Goal: Communication & Community: Answer question/provide support

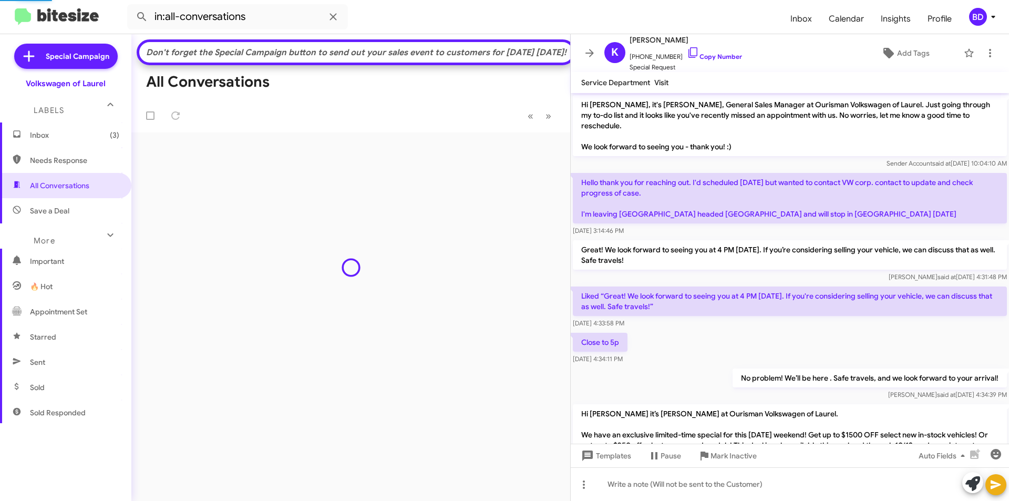
scroll to position [104, 0]
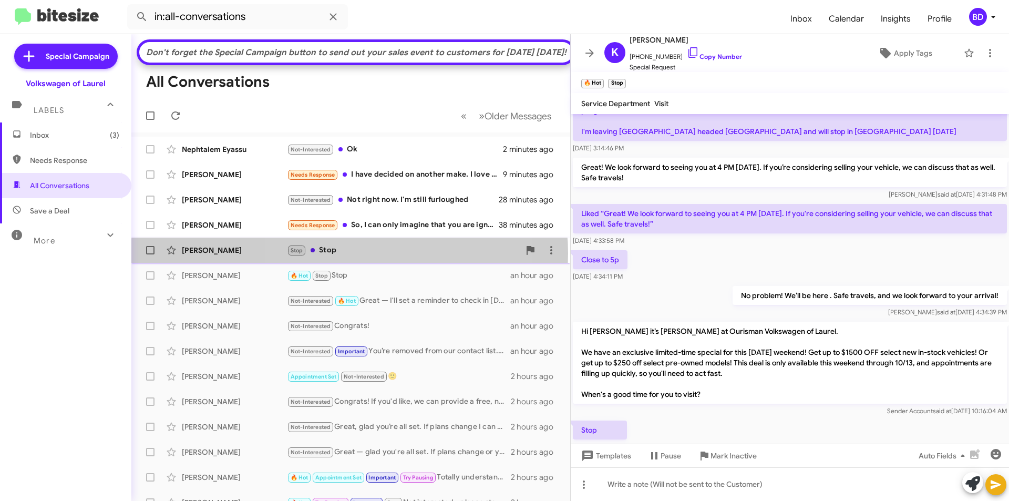
click at [349, 256] on div "Stop Stop" at bounding box center [403, 250] width 233 height 12
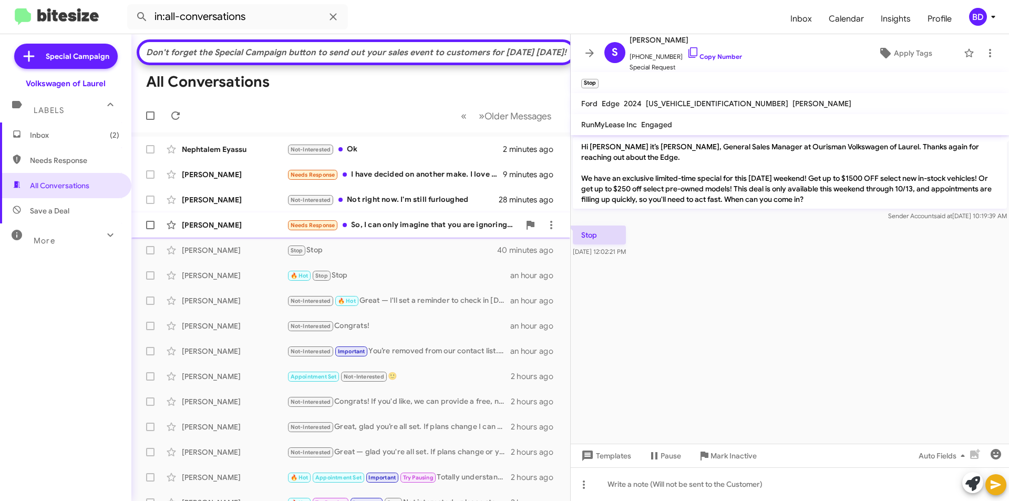
click at [460, 231] on div "Needs Response So, I can only imagine that you are ignoring my messages. I was …" at bounding box center [403, 225] width 233 height 12
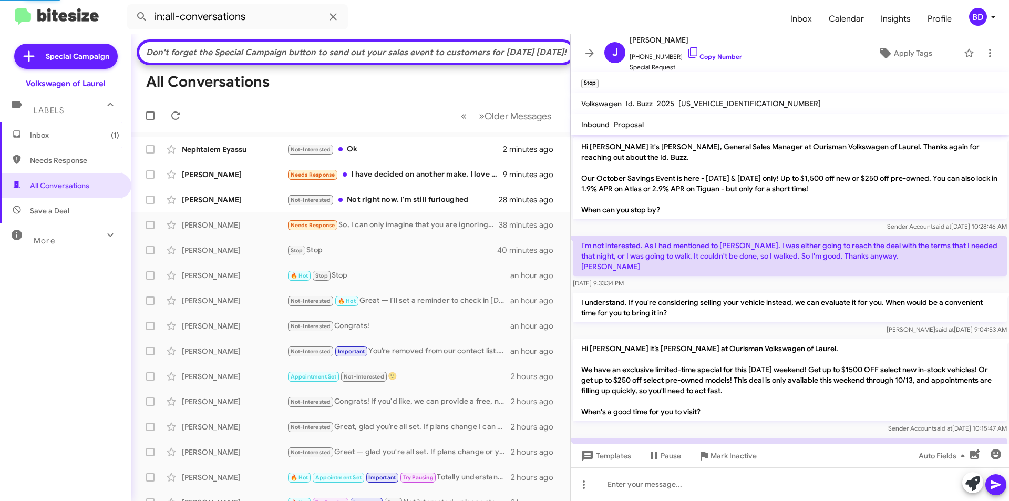
scroll to position [62, 0]
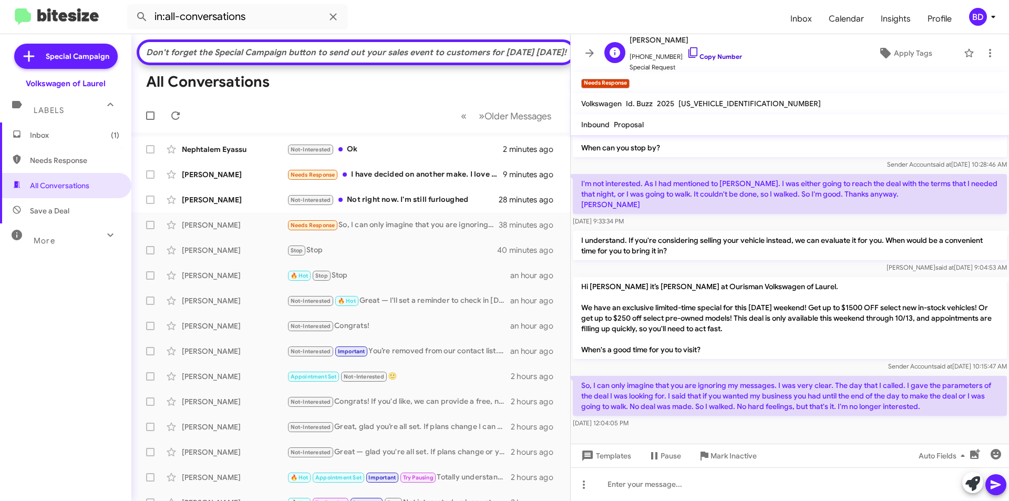
click at [708, 54] on link "Copy Number" at bounding box center [714, 57] width 55 height 8
click at [969, 483] on icon at bounding box center [972, 483] width 15 height 15
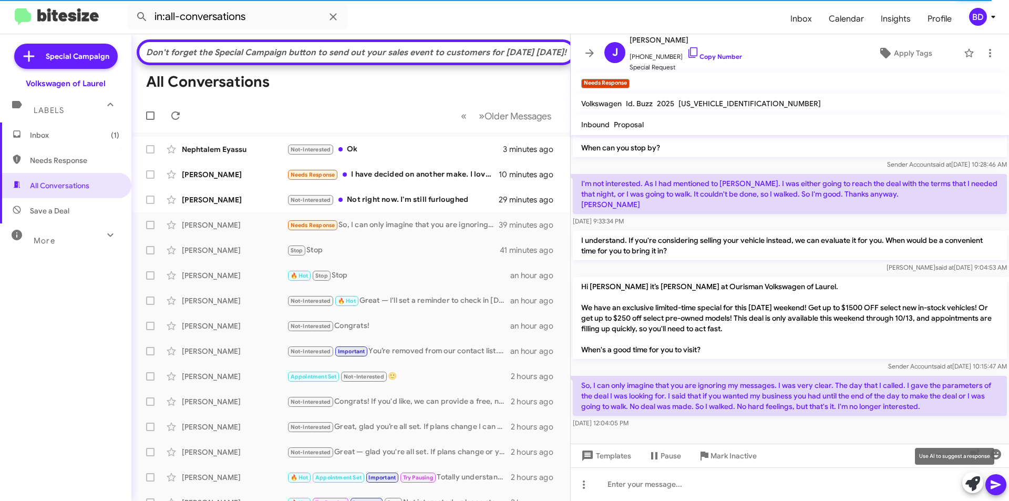
click at [970, 482] on icon at bounding box center [972, 483] width 15 height 15
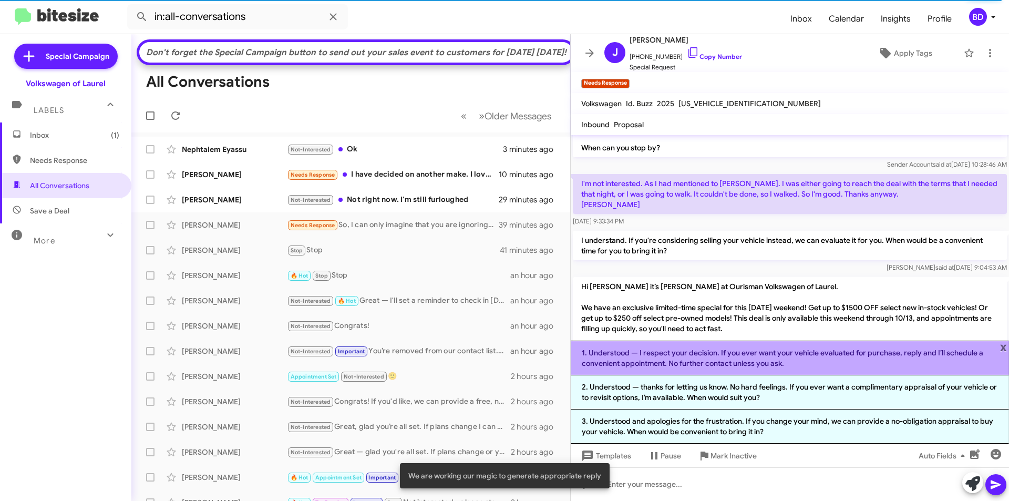
click at [721, 360] on li "1. Understood — I respect your decision. If you ever want your vehicle evaluate…" at bounding box center [790, 357] width 438 height 35
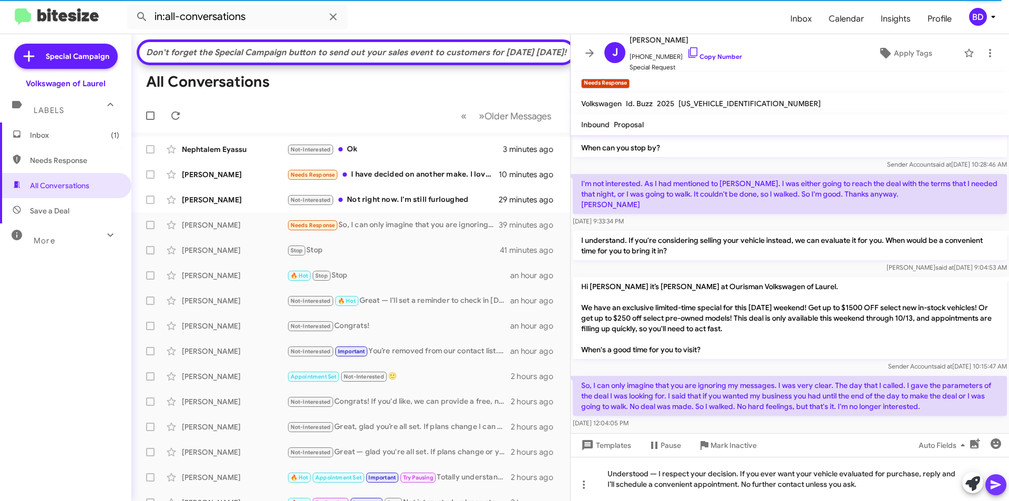
click at [999, 483] on icon at bounding box center [995, 484] width 13 height 13
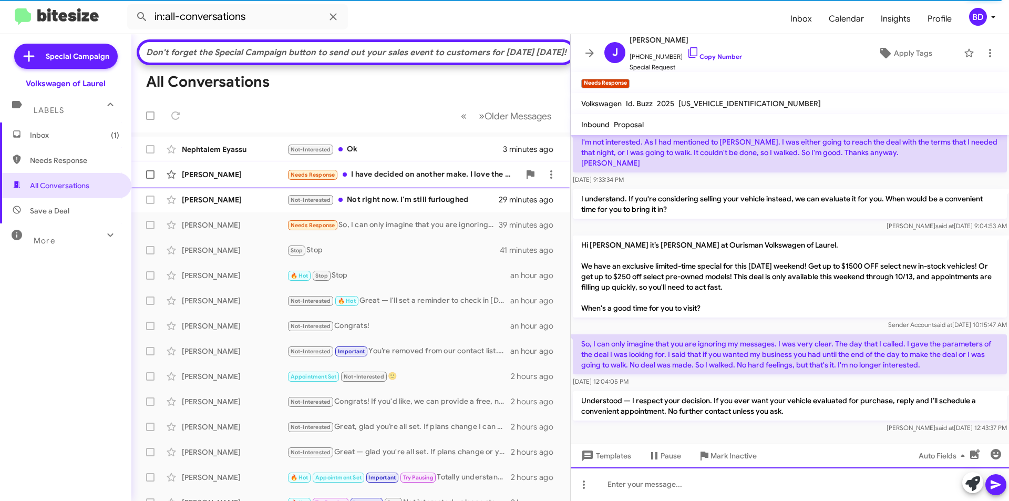
scroll to position [111, 0]
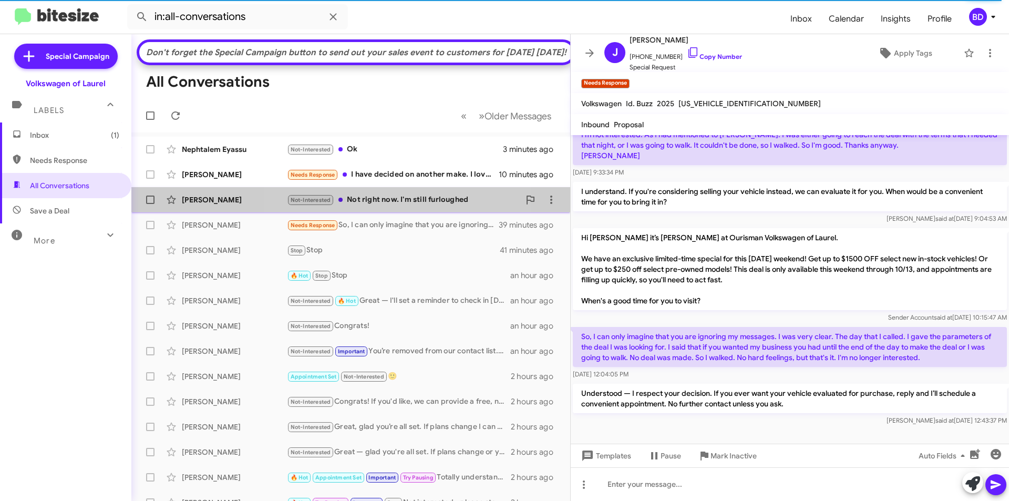
click at [389, 210] on div "Tommy Keel Not-Interested Not right now. I'm still furloughed 29 minutes ago" at bounding box center [351, 199] width 422 height 21
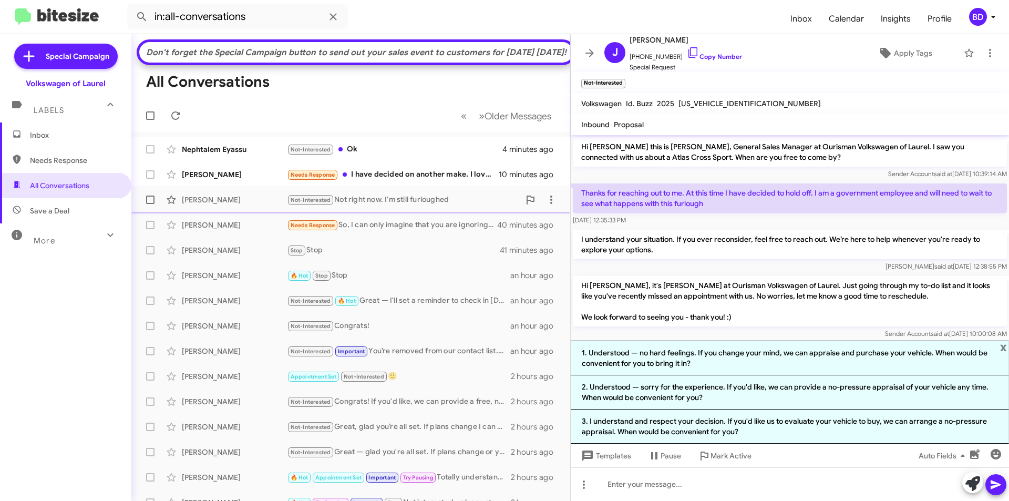
click at [380, 206] on div "Not-Interested Not right now. I'm still furloughed" at bounding box center [403, 200] width 233 height 12
click at [1005, 345] on span "x" at bounding box center [1003, 346] width 7 height 13
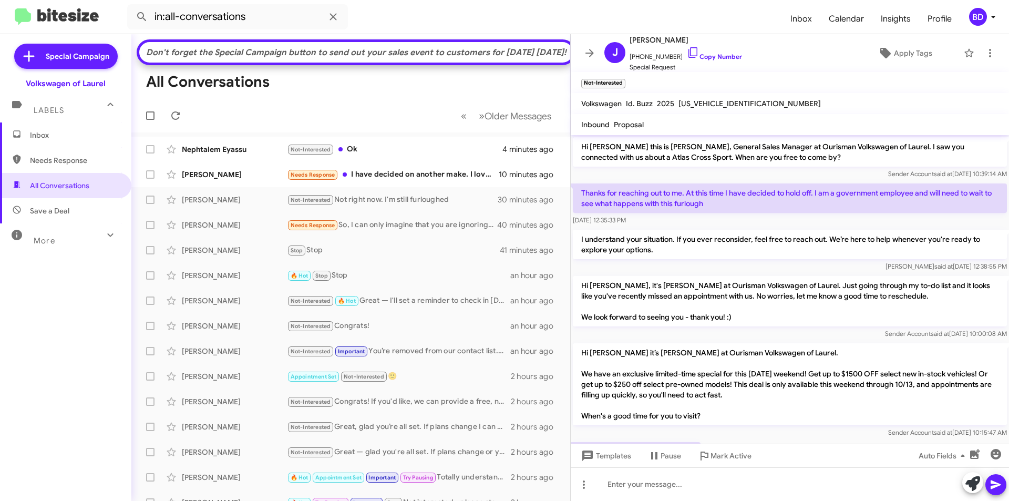
scroll to position [70, 0]
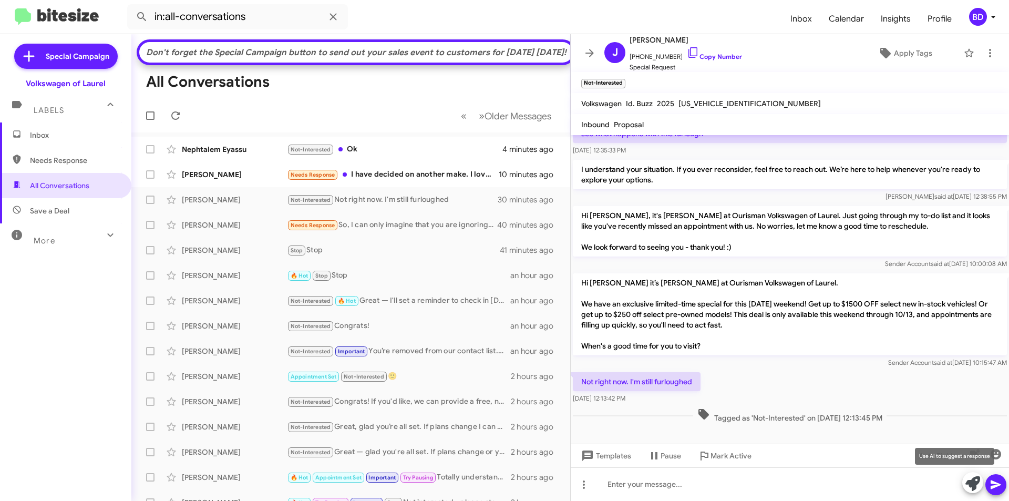
click at [974, 483] on icon at bounding box center [972, 483] width 15 height 15
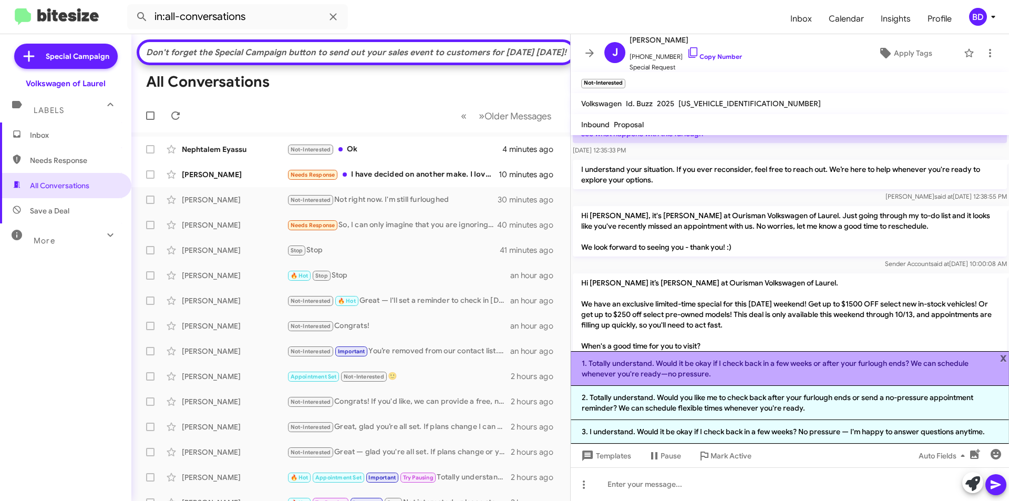
click at [755, 368] on li "1. Totally understand. Would it be okay if I check back in a few weeks or after…" at bounding box center [790, 368] width 438 height 35
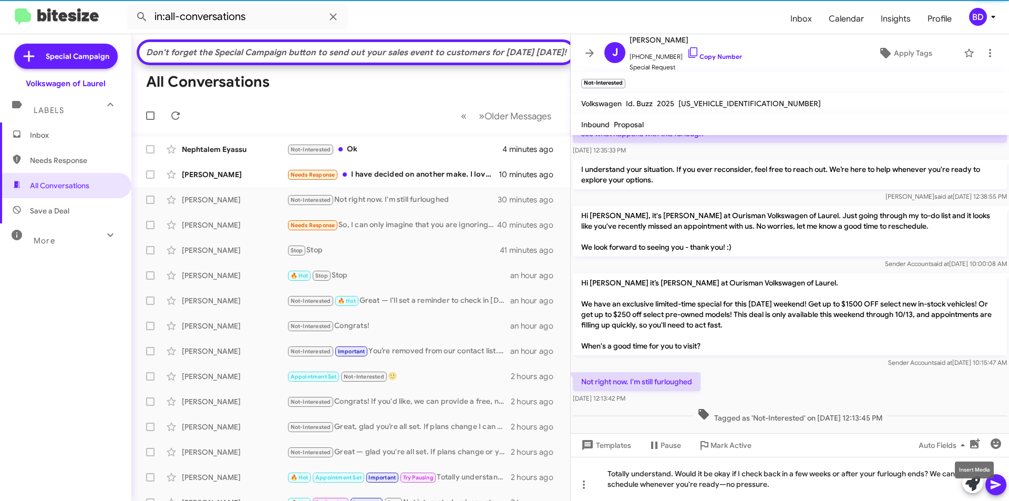
click at [997, 485] on icon at bounding box center [995, 484] width 10 height 9
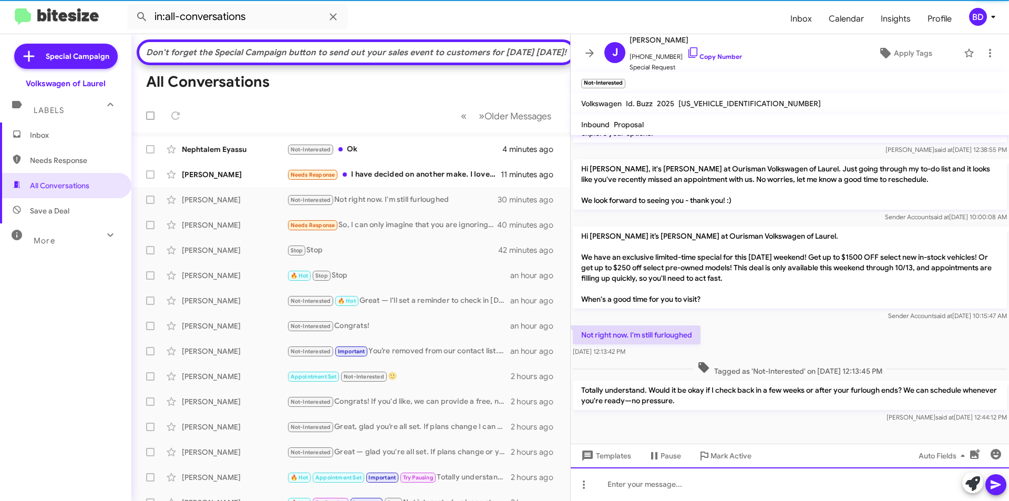
scroll to position [119, 0]
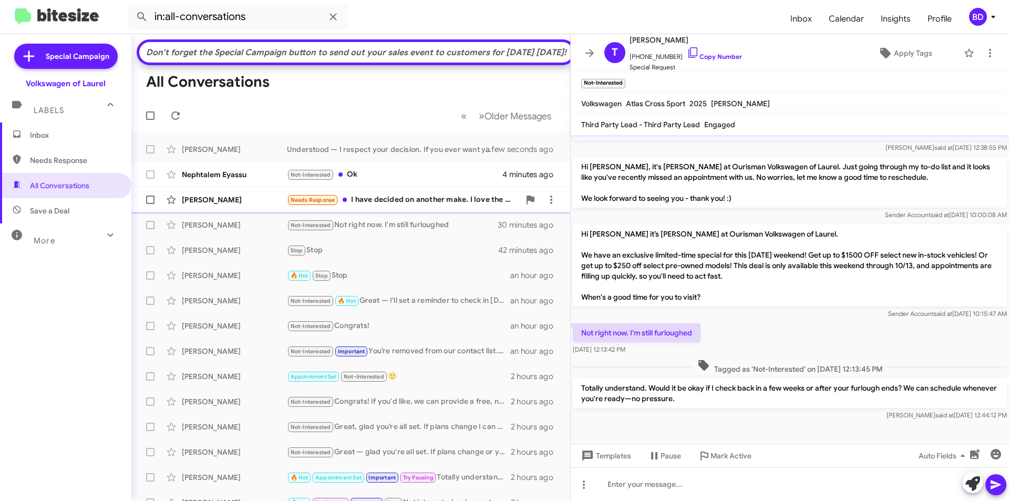
click at [422, 206] on div "Needs Response I have decided on another make. I love the VW. I just think they…" at bounding box center [403, 200] width 233 height 12
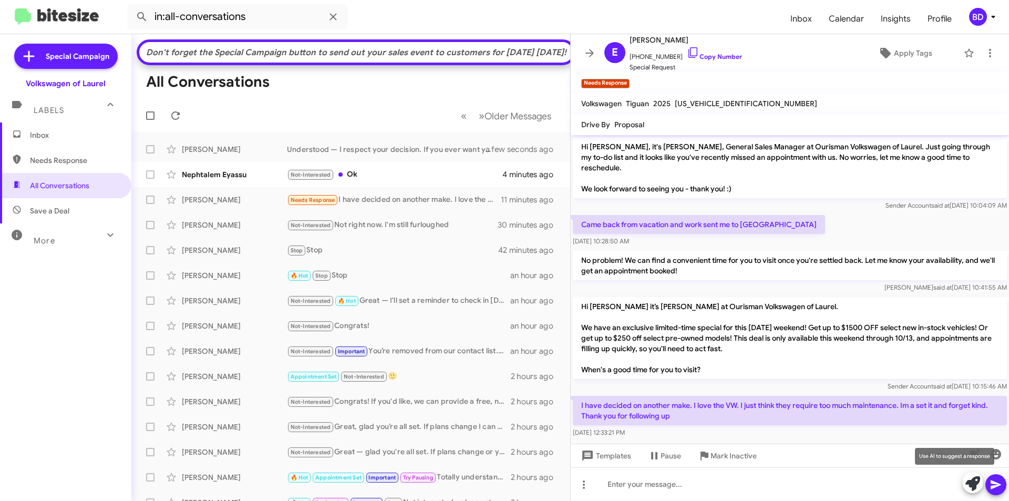
click at [975, 482] on icon at bounding box center [972, 483] width 15 height 15
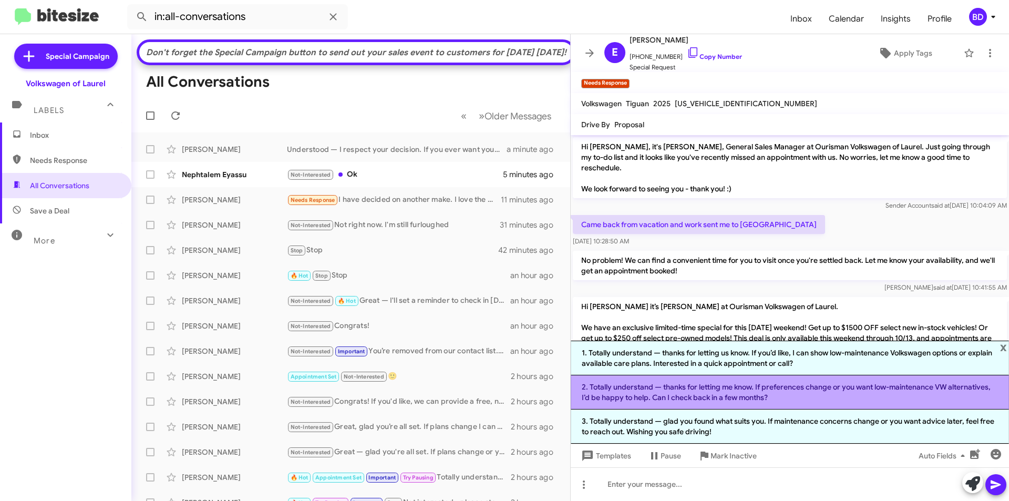
click at [822, 390] on li "2. Totally understand — thanks for letting me know. If preferences change or yo…" at bounding box center [790, 392] width 438 height 34
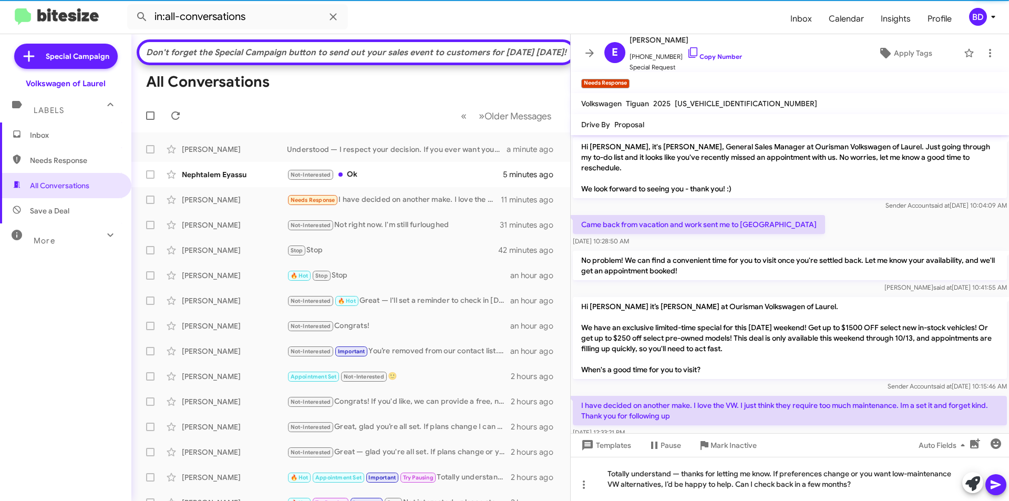
click at [995, 480] on icon at bounding box center [995, 484] width 13 height 13
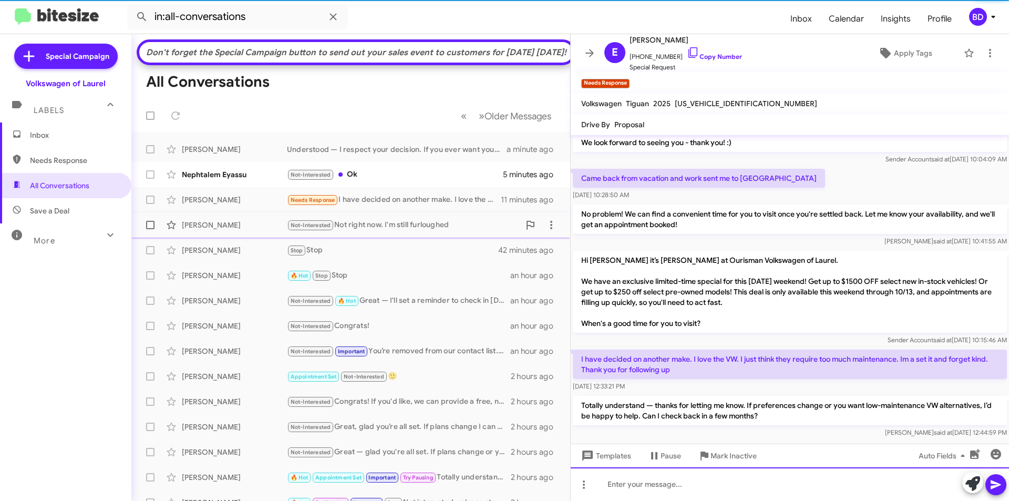
scroll to position [48, 0]
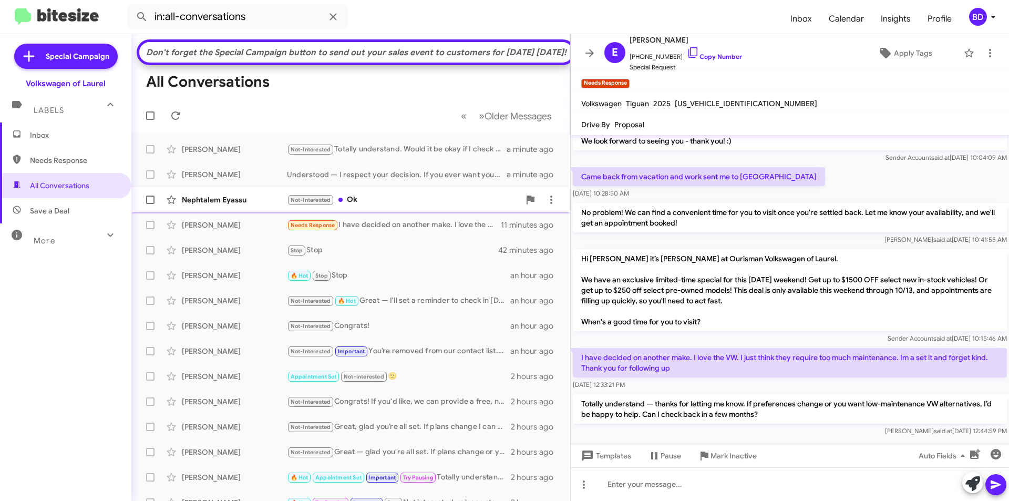
click at [389, 210] on div "Nephtalem Eyassu Not-Interested Ok 5 minutes ago" at bounding box center [351, 199] width 422 height 21
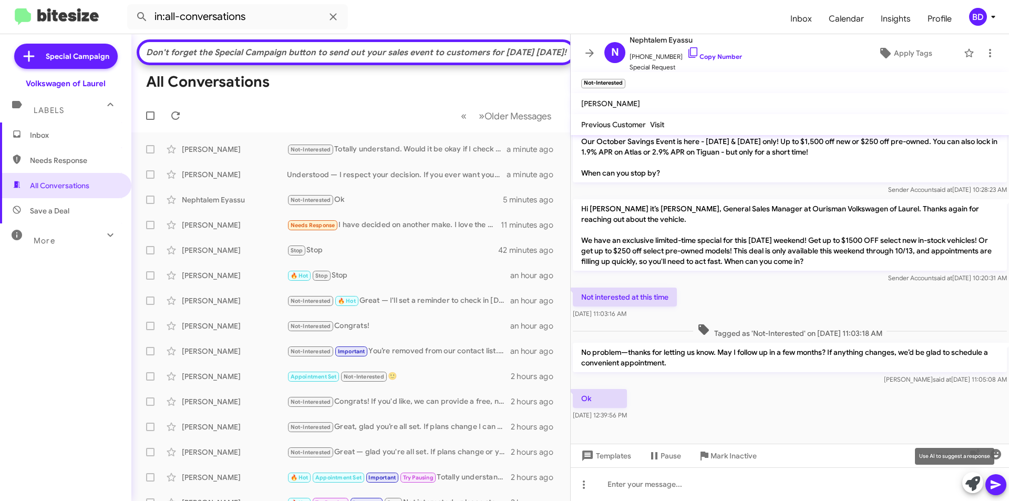
click at [976, 481] on icon at bounding box center [972, 483] width 15 height 15
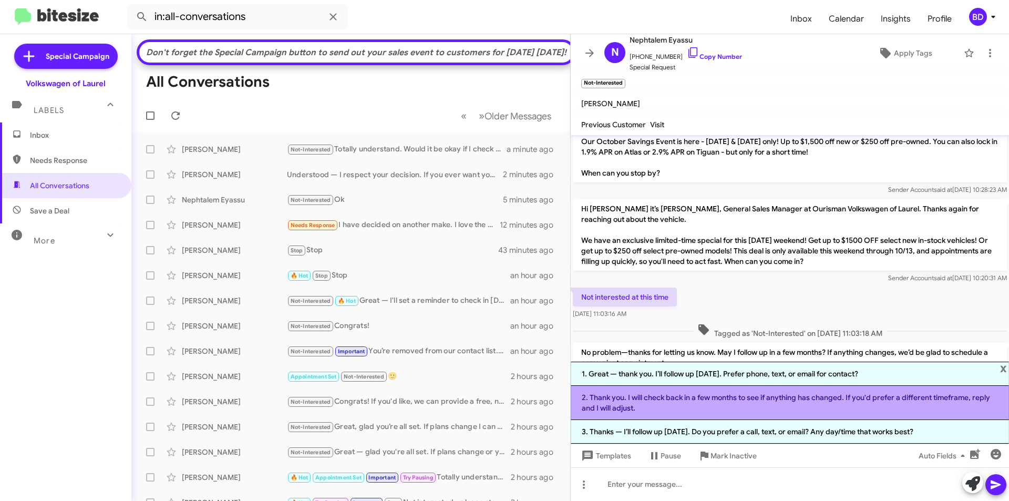
click at [725, 398] on li "2. Thank you. I will check back in a few months to see if anything has changed.…" at bounding box center [790, 403] width 438 height 34
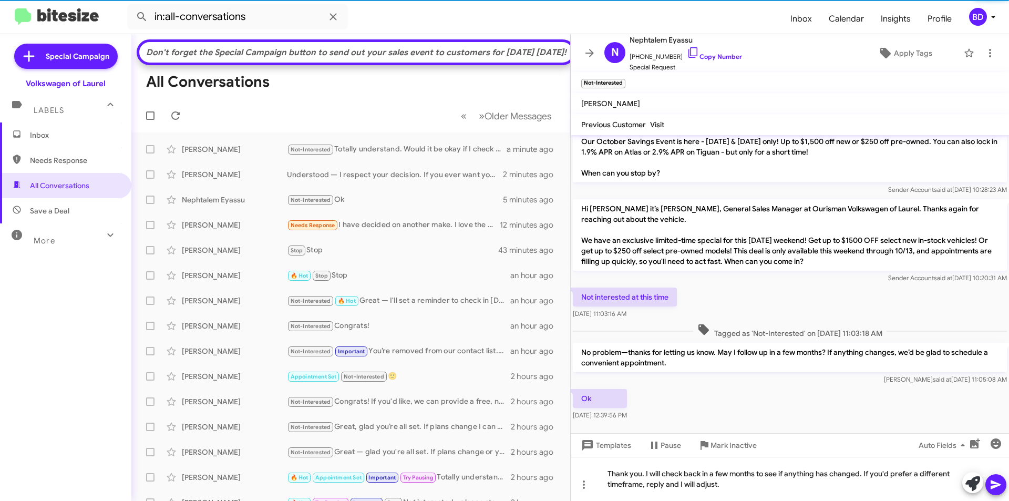
click at [999, 478] on icon at bounding box center [995, 484] width 13 height 13
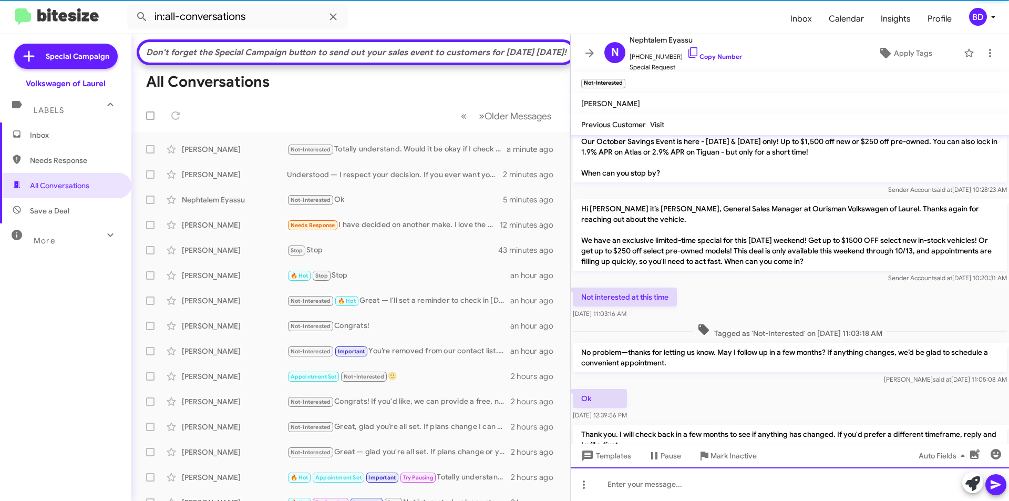
scroll to position [0, 0]
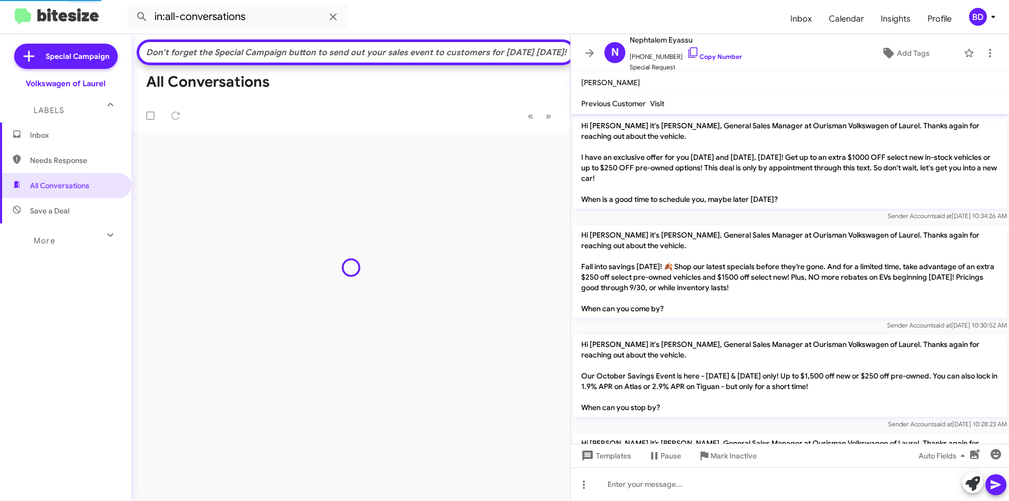
scroll to position [283, 0]
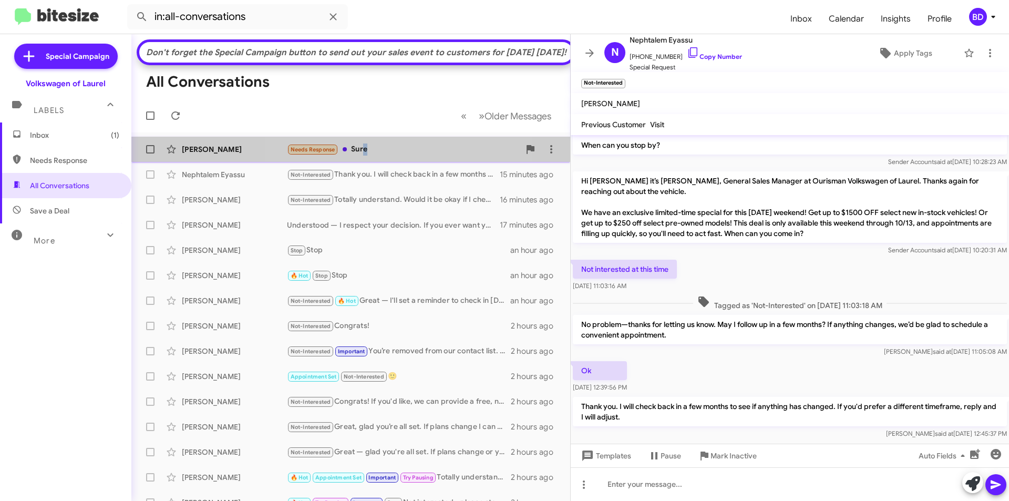
click at [364, 156] on div "Needs Response Sure" at bounding box center [403, 149] width 233 height 12
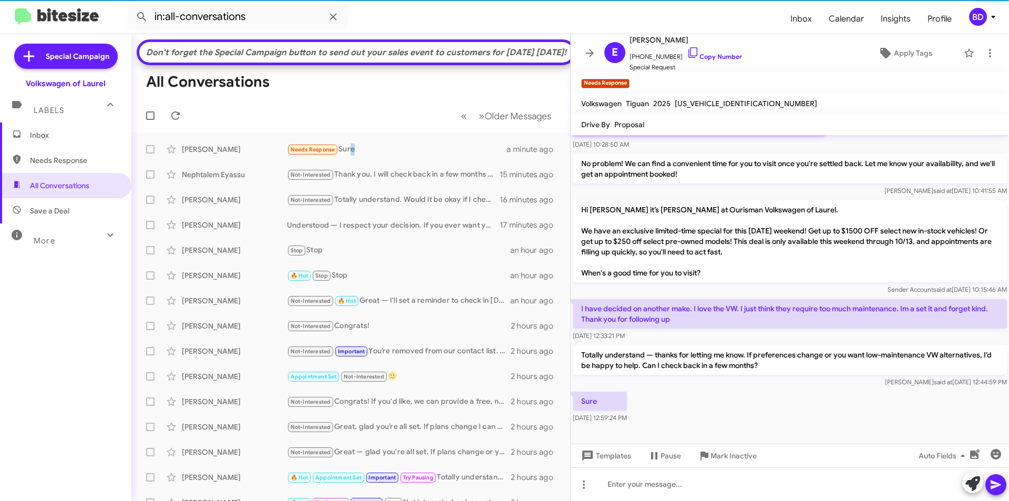
scroll to position [86, 0]
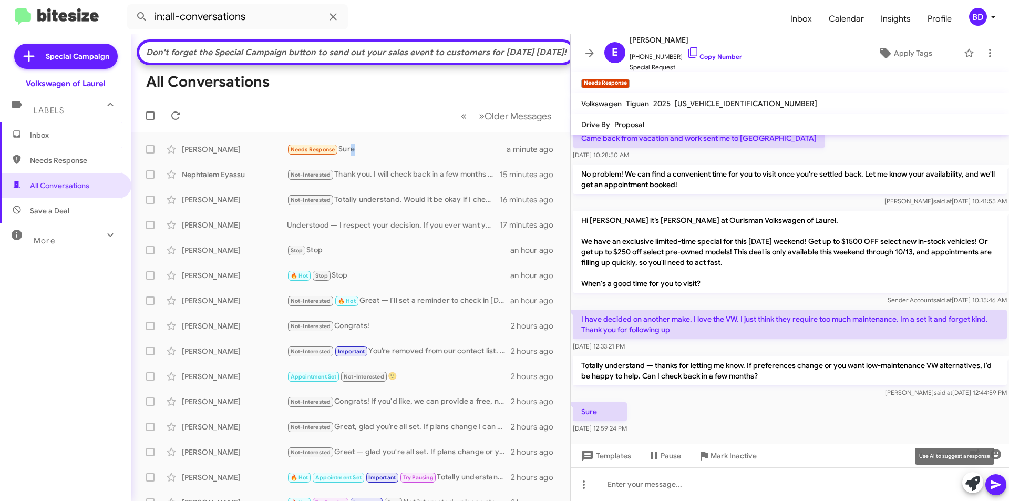
click at [972, 480] on icon at bounding box center [972, 483] width 15 height 15
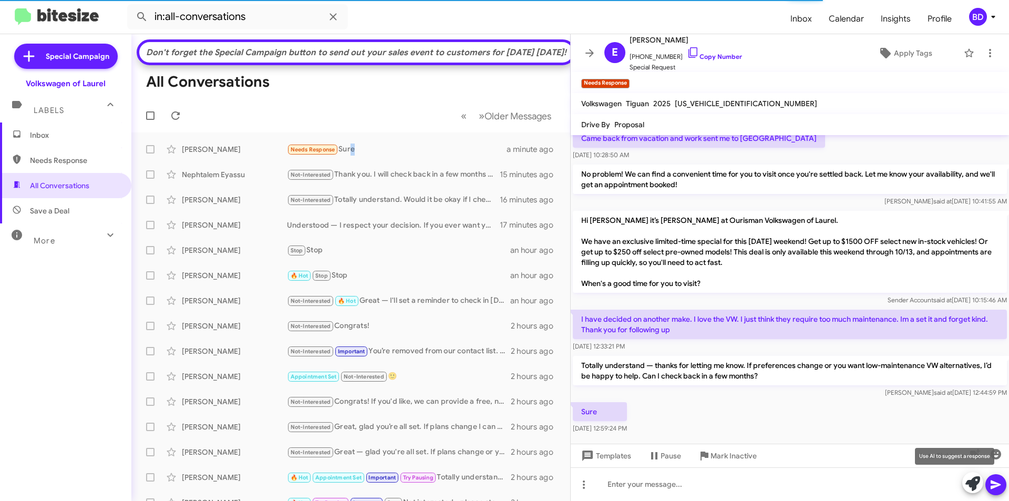
click at [977, 483] on icon at bounding box center [972, 483] width 15 height 15
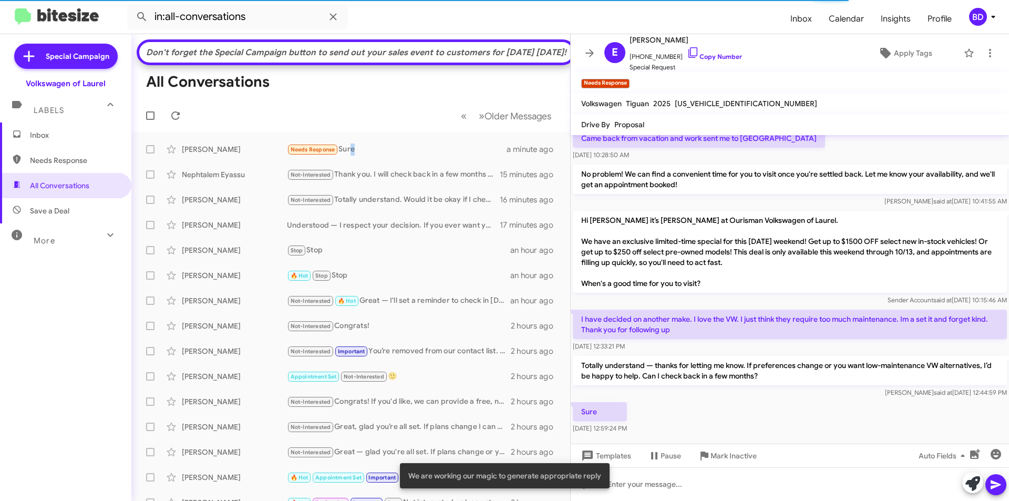
scroll to position [179, 0]
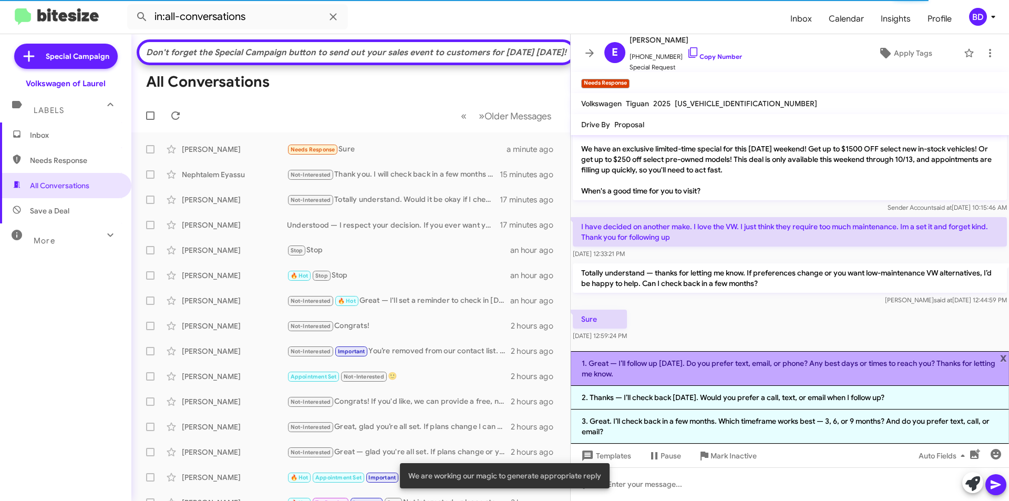
click at [678, 367] on li "1. Great — I’ll follow up in three months. Do you prefer text, email, or phone?…" at bounding box center [790, 368] width 438 height 35
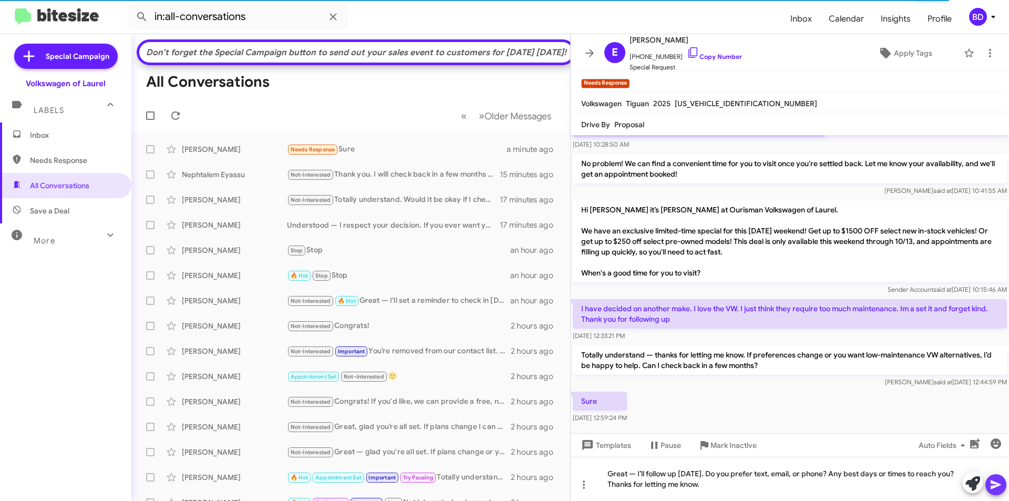
click at [994, 482] on icon at bounding box center [995, 484] width 10 height 9
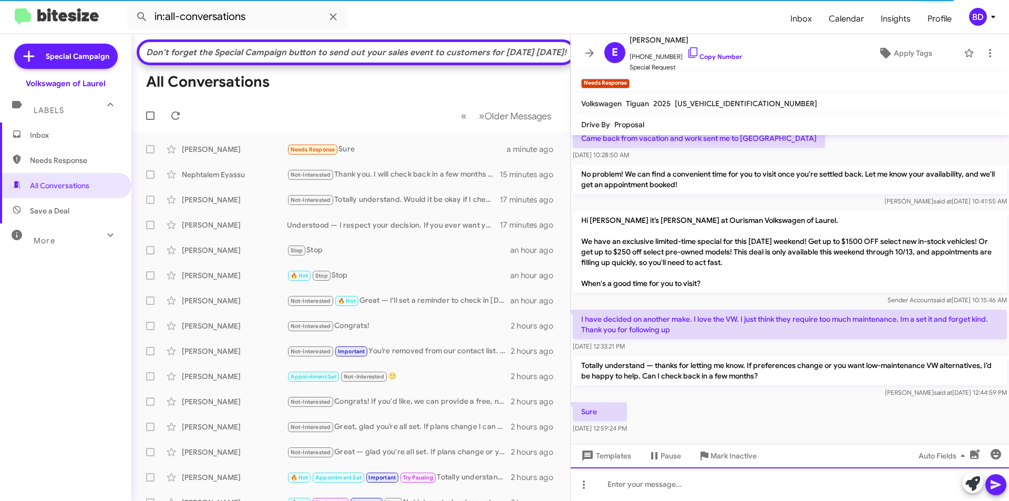
scroll to position [0, 0]
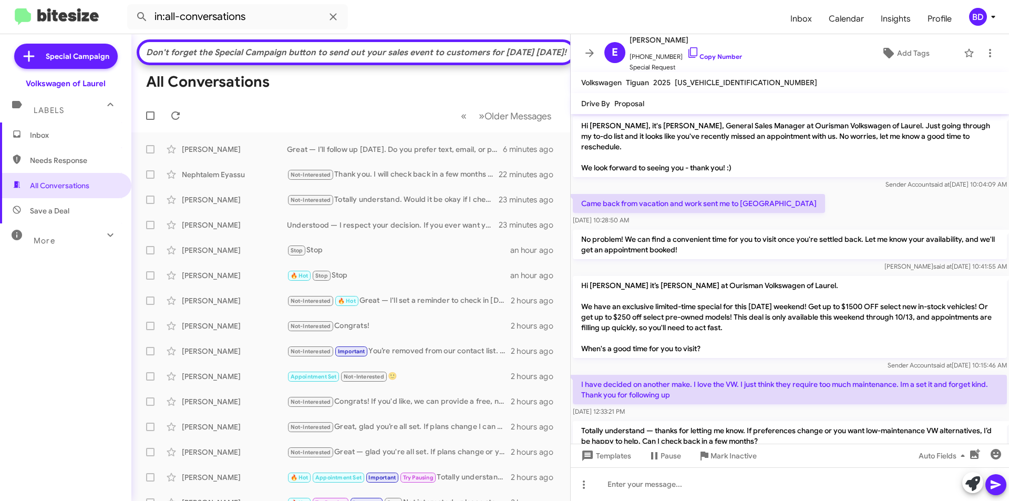
scroll to position [72, 0]
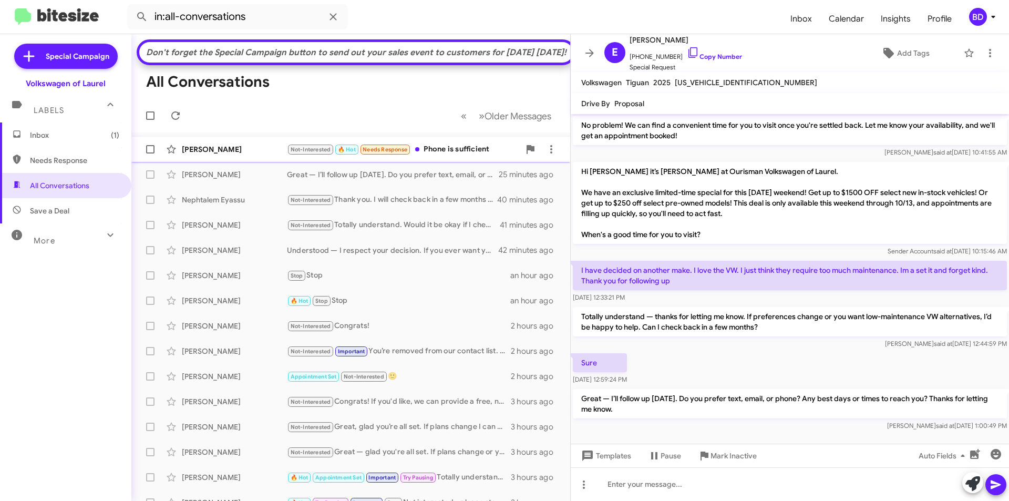
click at [231, 154] on div "[PERSON_NAME]" at bounding box center [234, 149] width 105 height 11
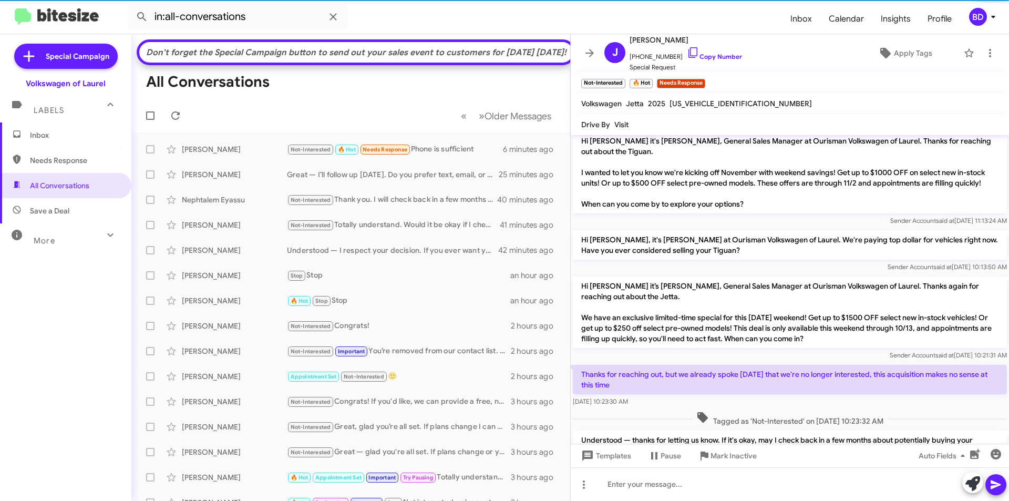
scroll to position [451, 0]
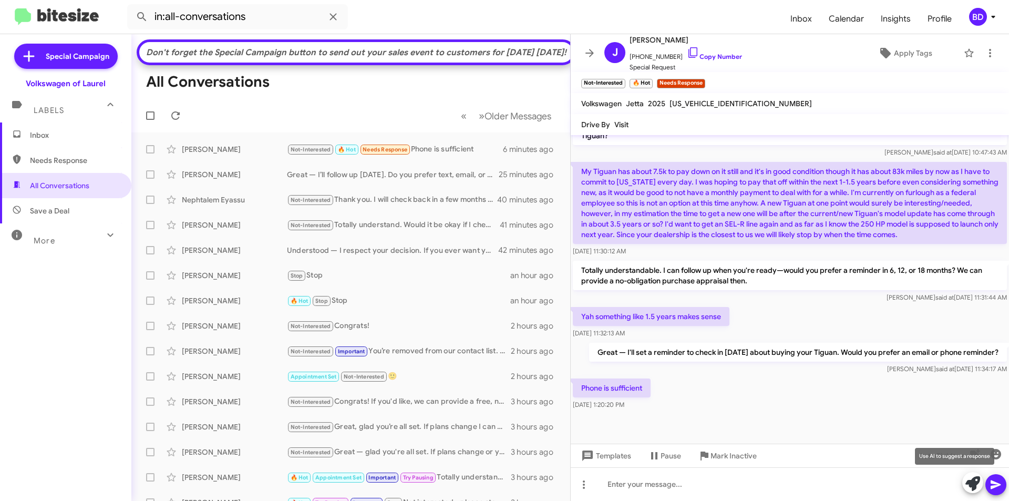
click at [969, 483] on icon at bounding box center [972, 483] width 15 height 15
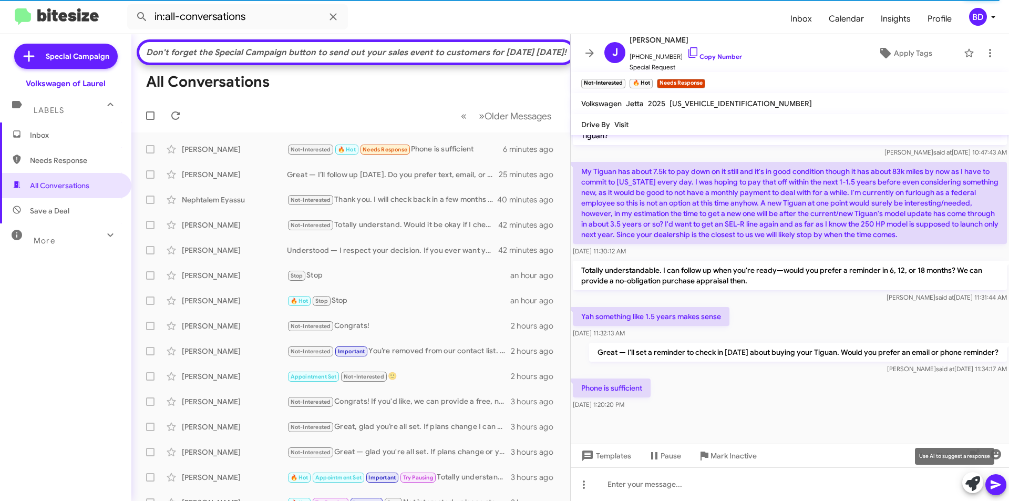
click at [966, 483] on icon at bounding box center [972, 483] width 15 height 15
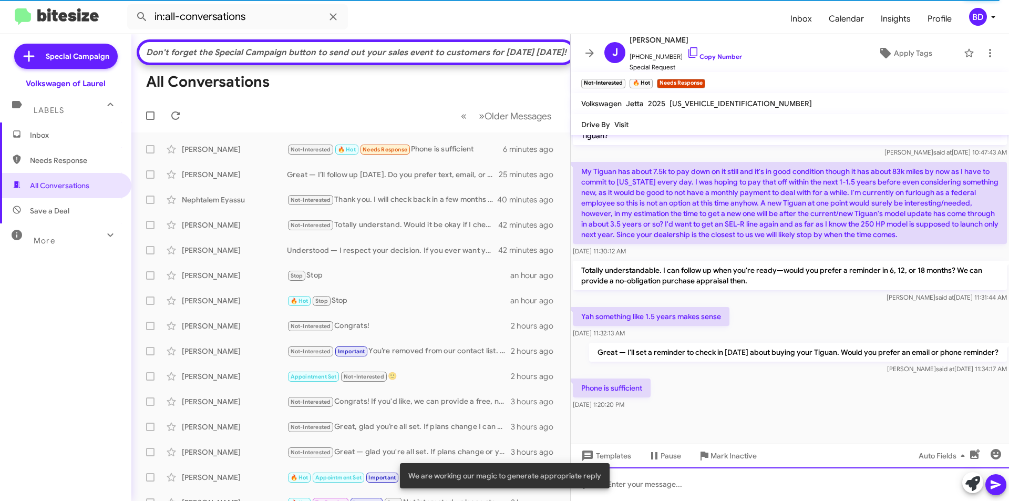
click at [764, 477] on div at bounding box center [790, 484] width 438 height 34
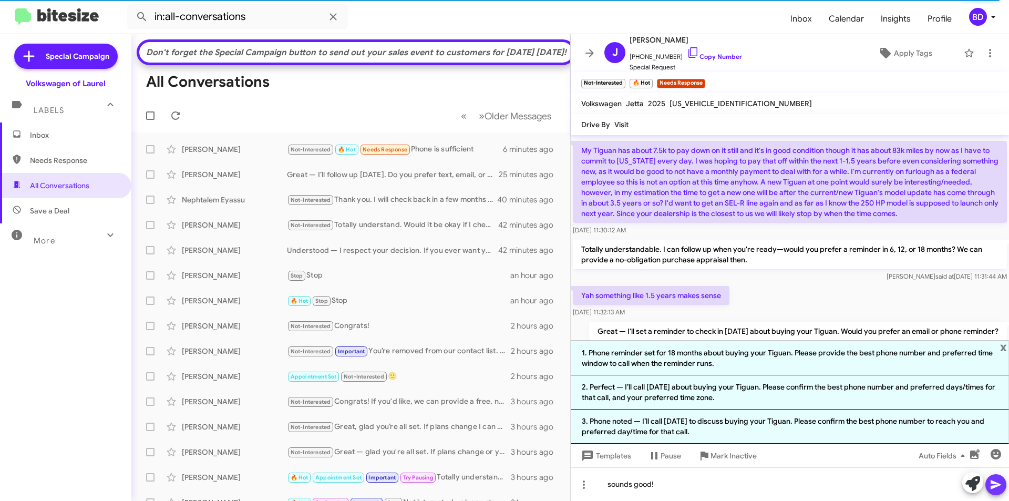
click at [988, 482] on button at bounding box center [995, 484] width 21 height 21
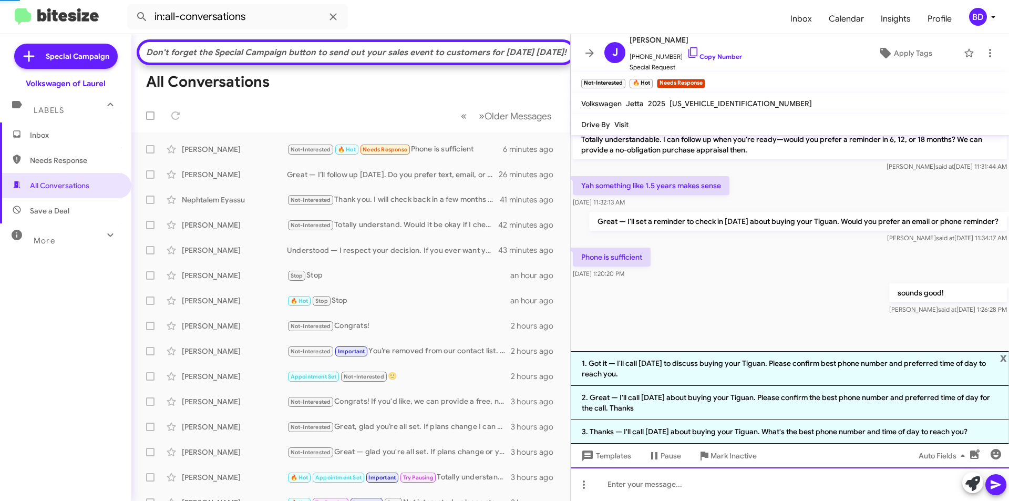
scroll to position [582, 0]
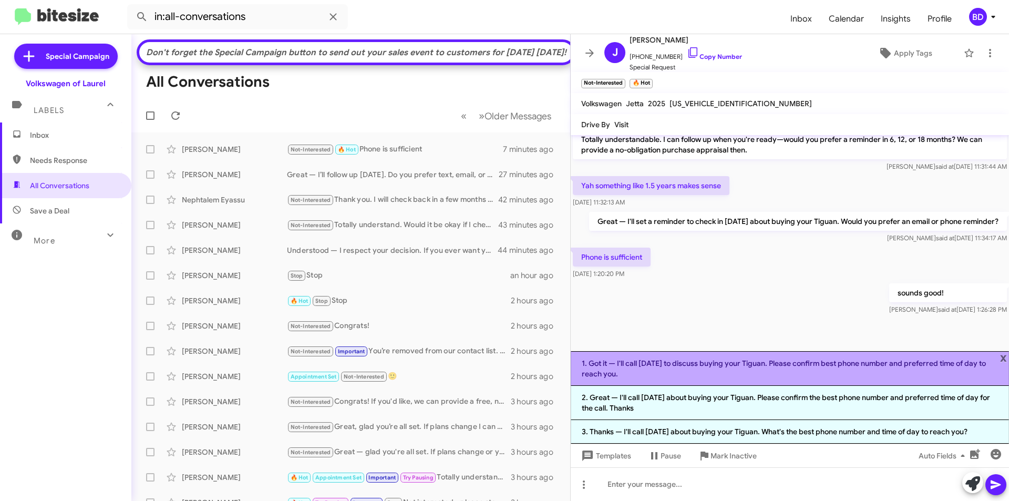
click at [1007, 355] on li "1. Got it — I'll call in 18 months to discuss buying your Tiguan. Please confir…" at bounding box center [790, 368] width 438 height 35
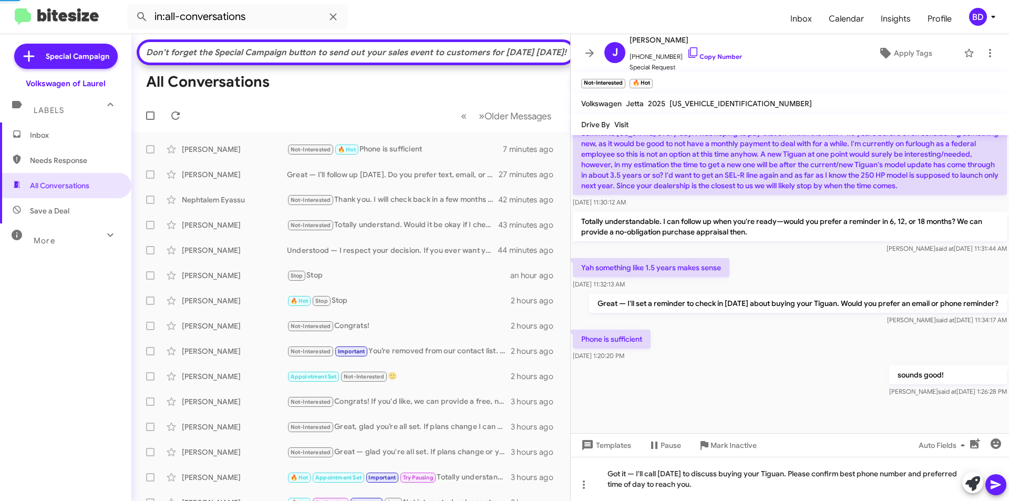
scroll to position [500, 0]
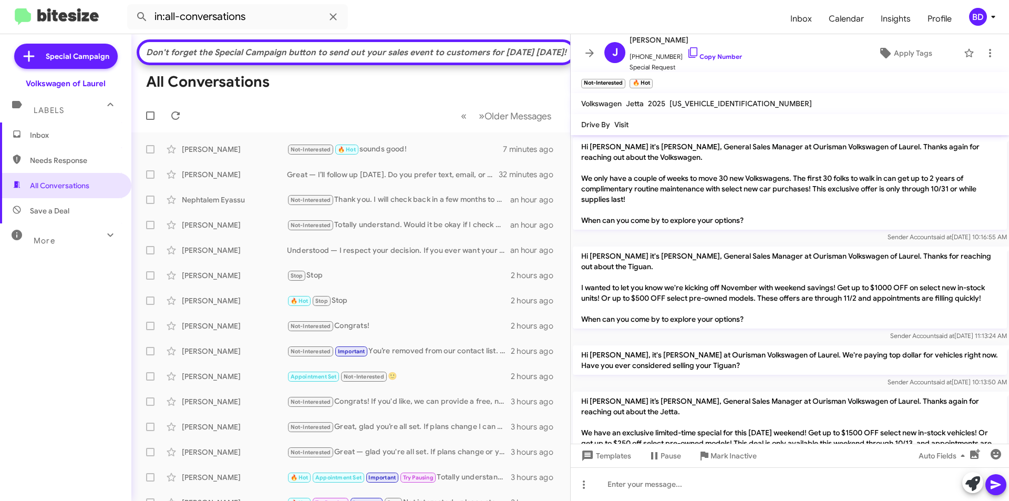
scroll to position [468, 0]
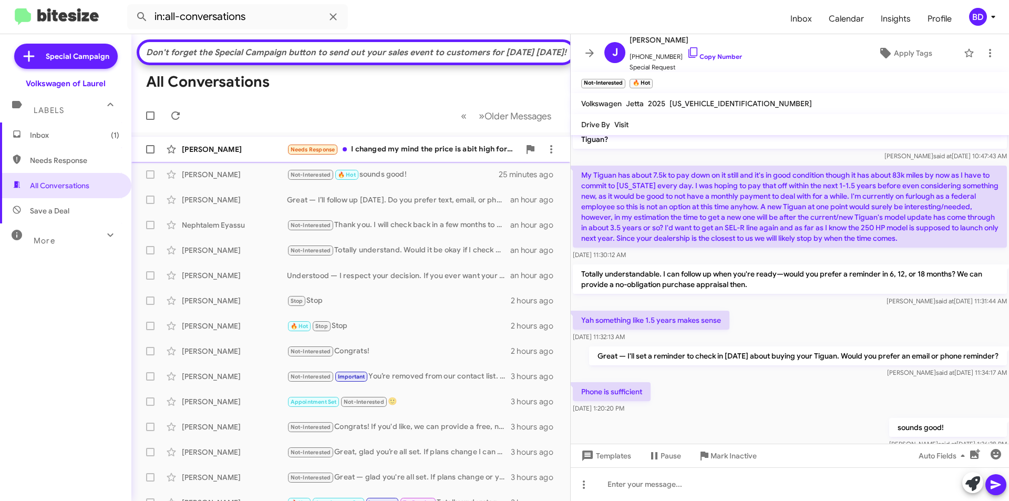
click at [422, 156] on div "Needs Response I changed my mind the price is abit high for me. 20k is my total…" at bounding box center [403, 149] width 233 height 12
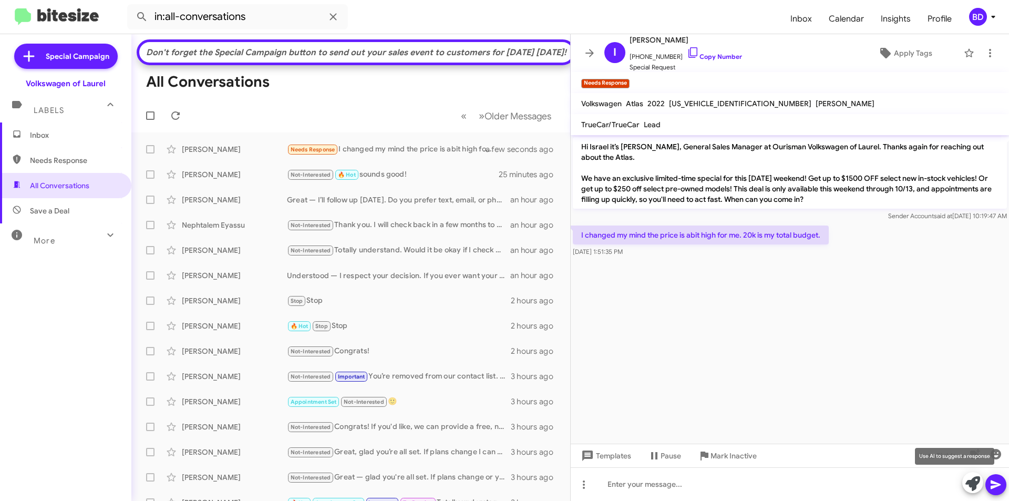
click at [971, 486] on icon at bounding box center [972, 483] width 15 height 15
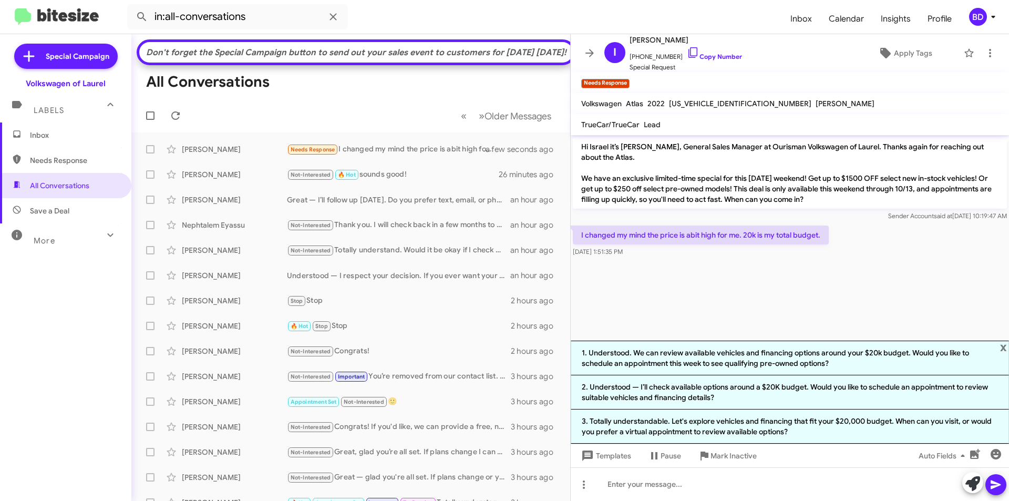
click at [738, 391] on li "2. Understood — I’ll check available options around a $20K budget. Would you li…" at bounding box center [790, 392] width 438 height 34
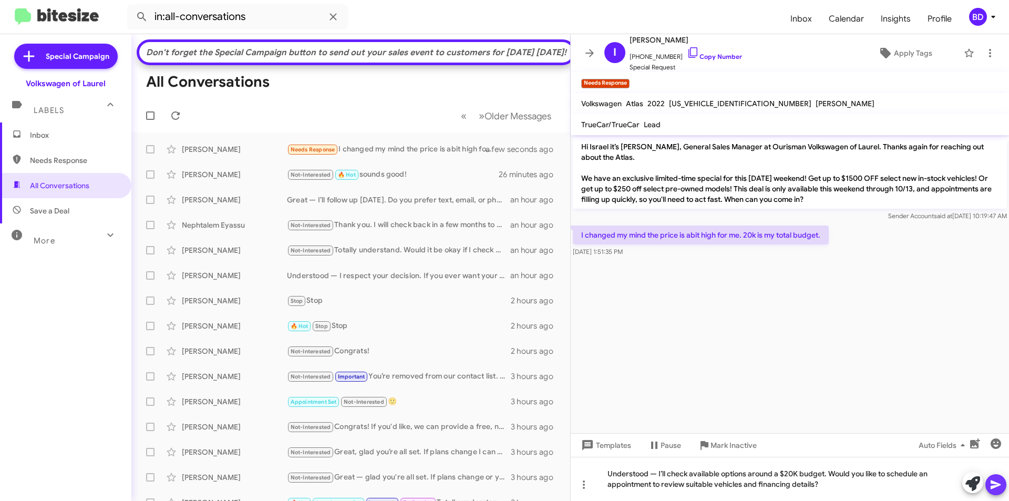
click at [989, 480] on button at bounding box center [995, 484] width 21 height 21
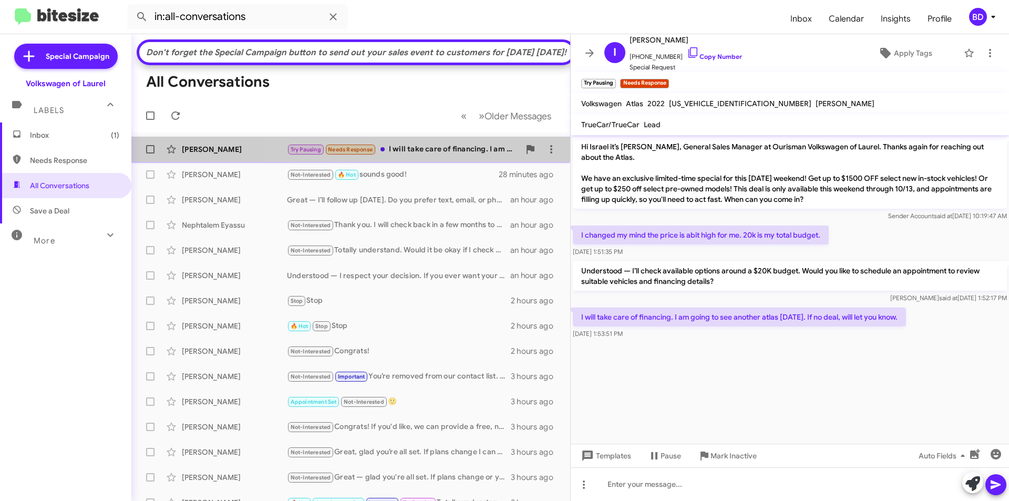
click at [430, 156] on div "Try Pausing Needs Response I will take care of financing. I am going to see ano…" at bounding box center [403, 149] width 233 height 12
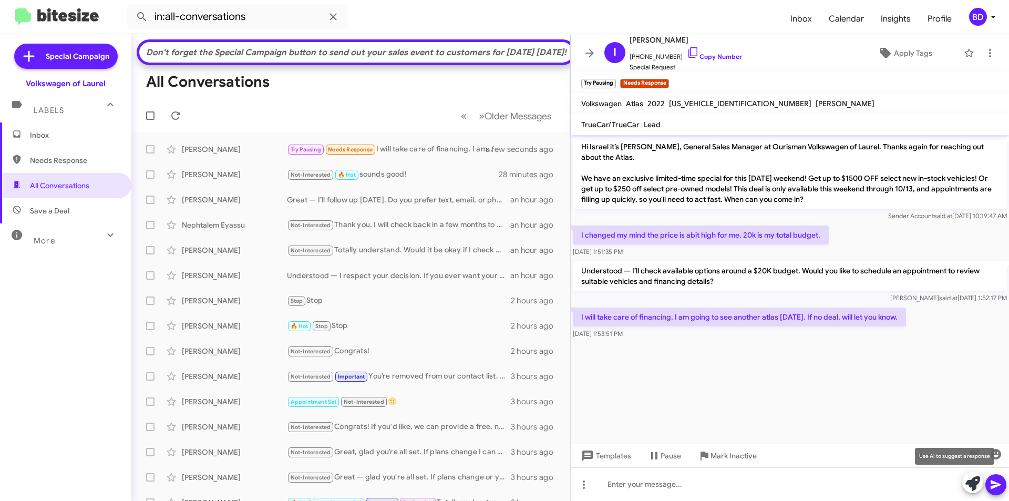
click at [976, 486] on icon at bounding box center [972, 483] width 15 height 15
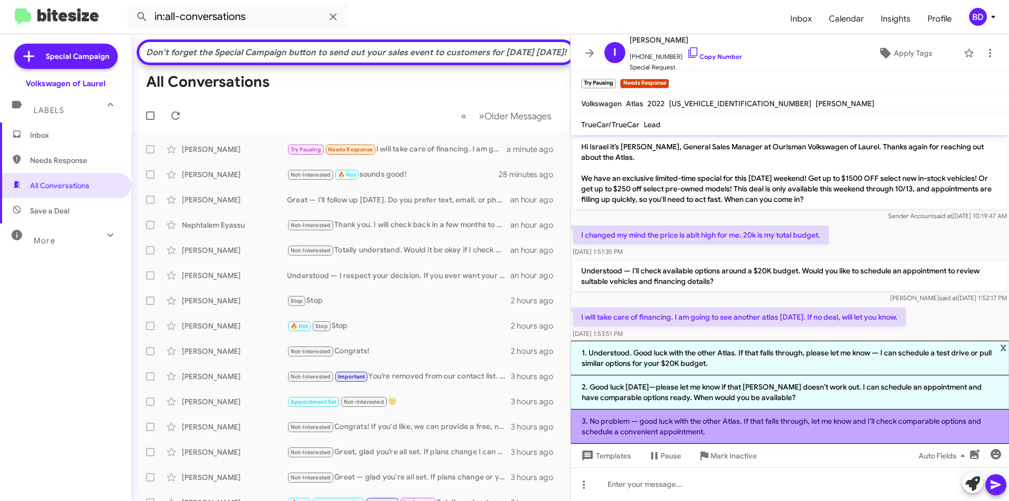
click at [732, 426] on li "3. No problem — good luck with the other Atlas. If that falls through, let me k…" at bounding box center [790, 426] width 438 height 34
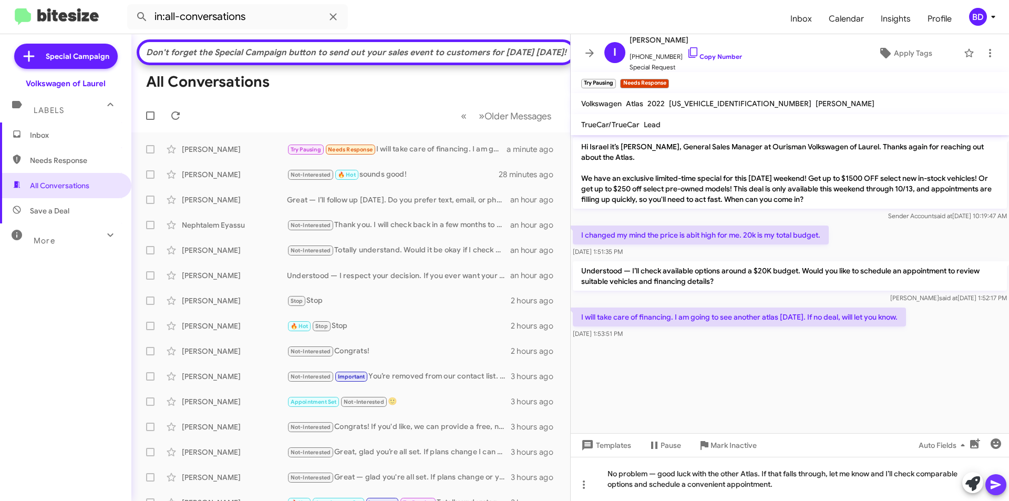
click at [992, 483] on icon at bounding box center [995, 484] width 10 height 9
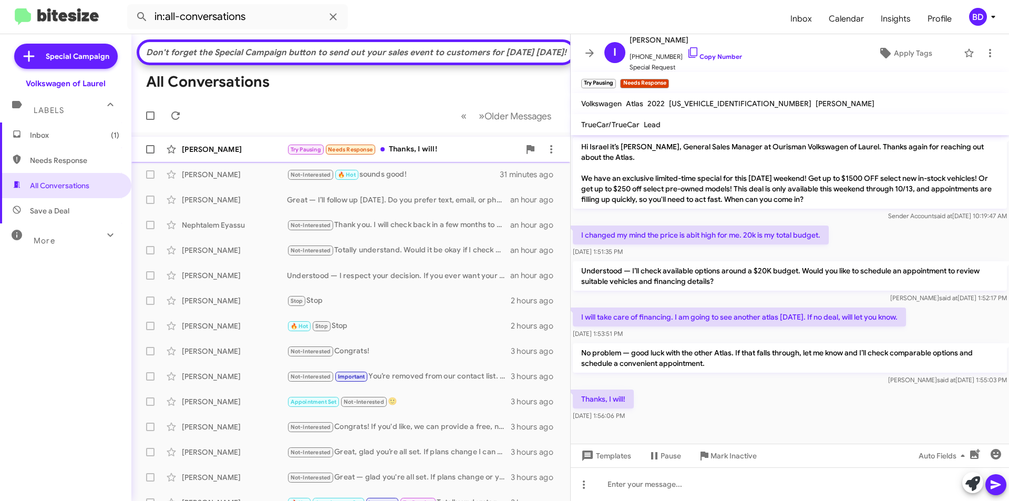
click at [426, 156] on div "Try Pausing Needs Response Thanks, I will!" at bounding box center [403, 149] width 233 height 12
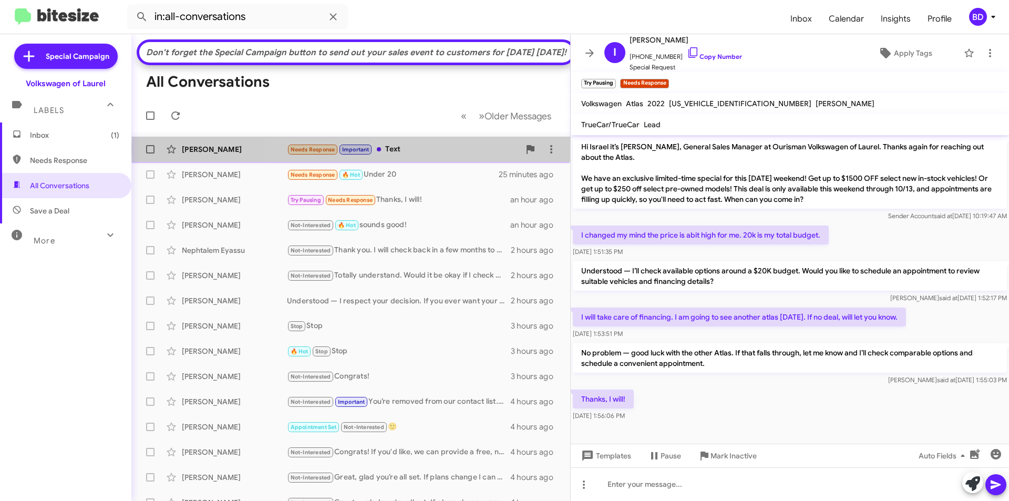
click at [431, 156] on div "Needs Response Important Text" at bounding box center [403, 149] width 233 height 12
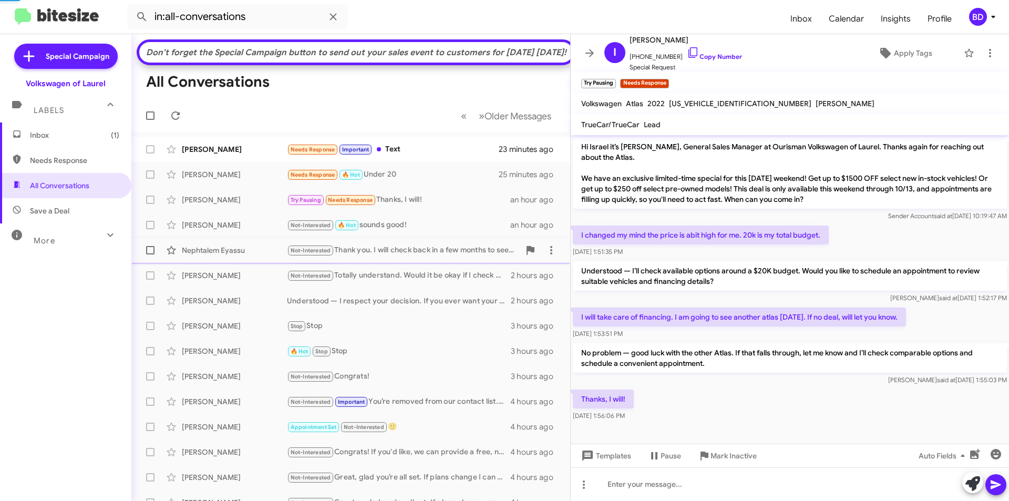
scroll to position [173, 0]
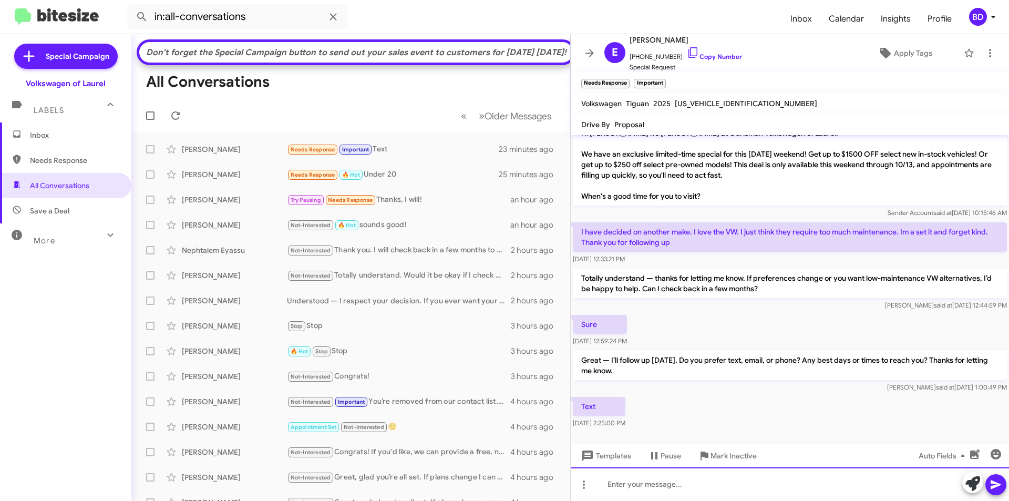
click at [790, 478] on div at bounding box center [790, 484] width 438 height 34
click at [989, 480] on button at bounding box center [995, 484] width 21 height 21
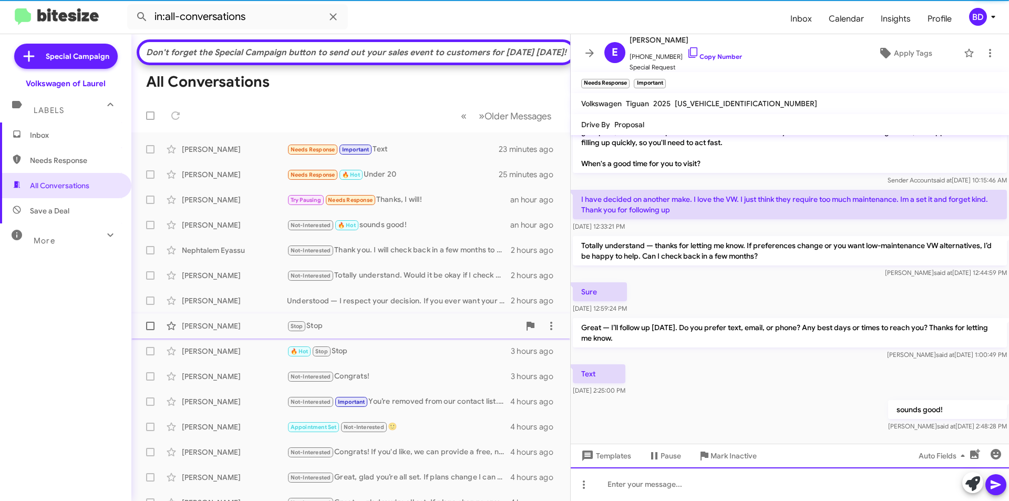
scroll to position [212, 0]
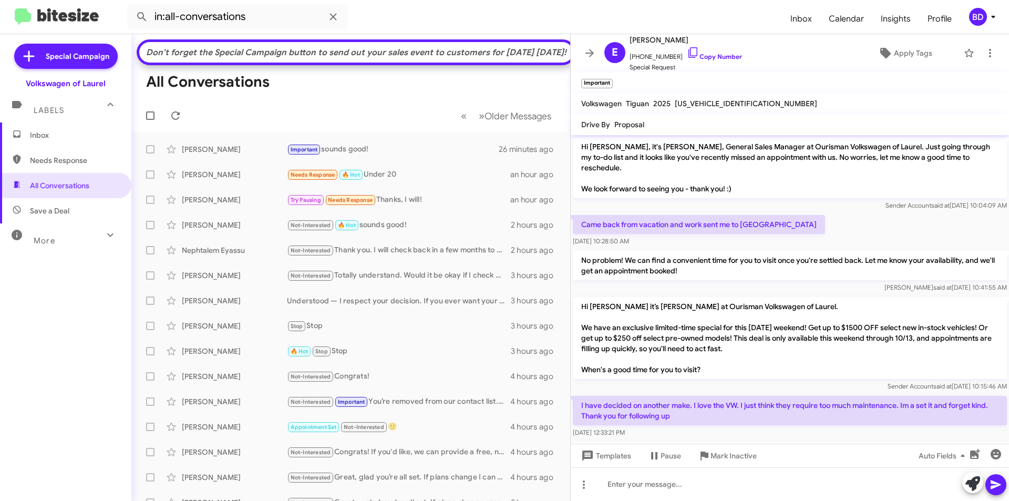
scroll to position [191, 0]
